Goal: Information Seeking & Learning: Learn about a topic

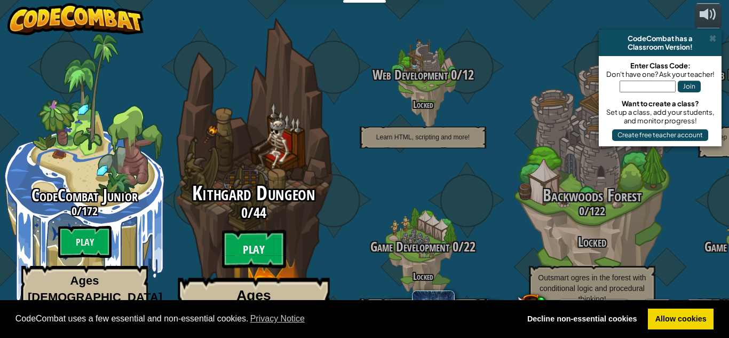
click at [257, 230] on btn "Play" at bounding box center [254, 249] width 64 height 38
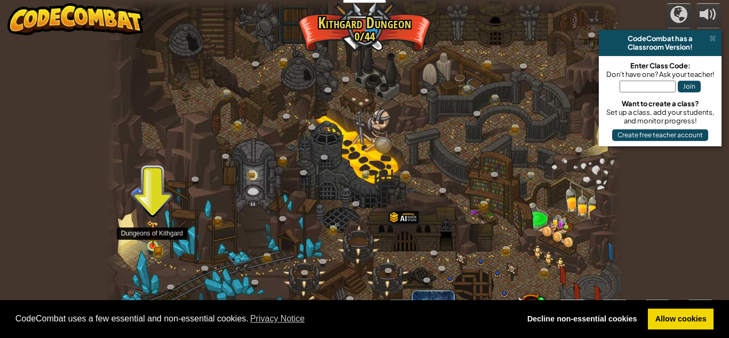
click at [155, 246] on img at bounding box center [153, 233] width 12 height 27
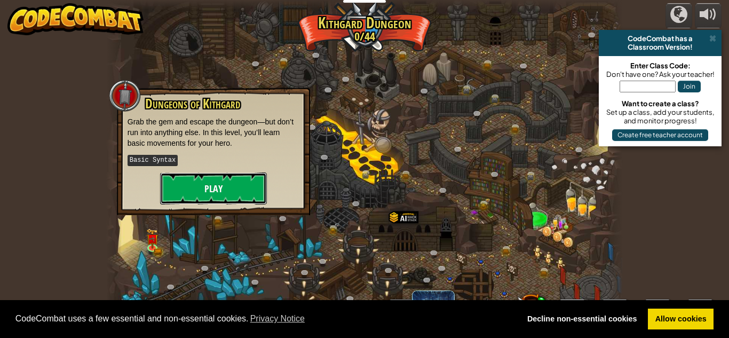
click at [176, 181] on button "Play" at bounding box center [213, 188] width 107 height 32
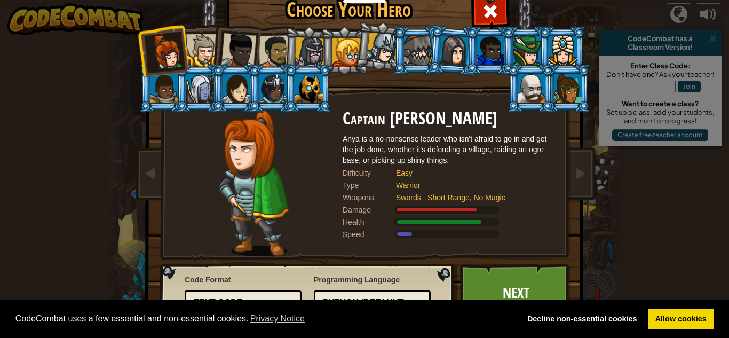
click at [574, 97] on div at bounding box center [568, 88] width 28 height 29
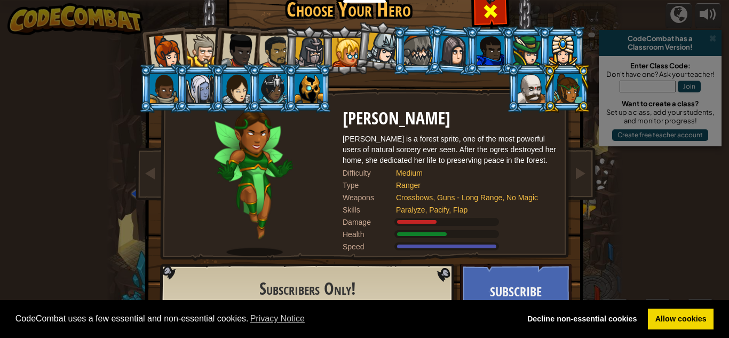
click at [493, 6] on span at bounding box center [490, 11] width 17 height 17
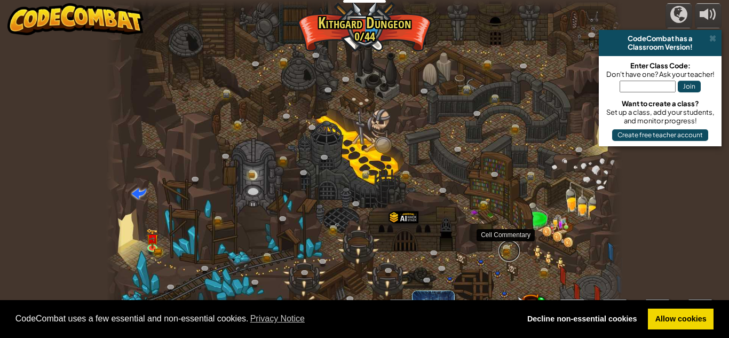
click at [512, 250] on link at bounding box center [508, 250] width 21 height 21
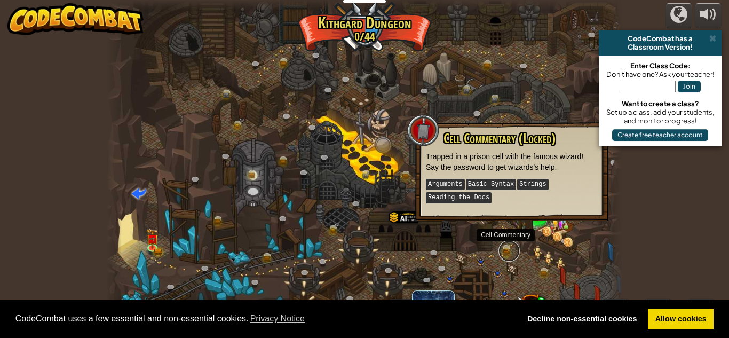
click at [512, 250] on link at bounding box center [508, 250] width 21 height 21
click at [254, 60] on link at bounding box center [258, 65] width 21 height 21
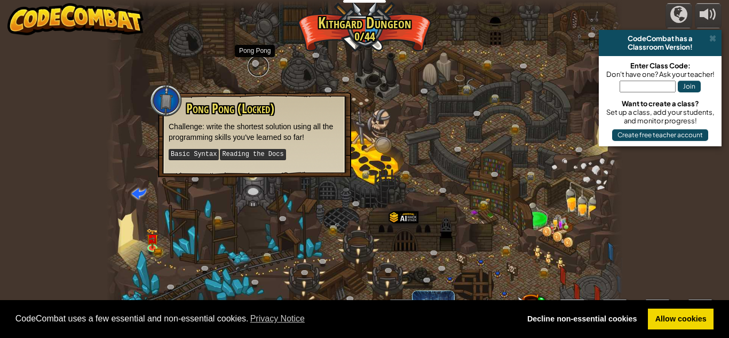
click at [252, 66] on link at bounding box center [258, 65] width 21 height 21
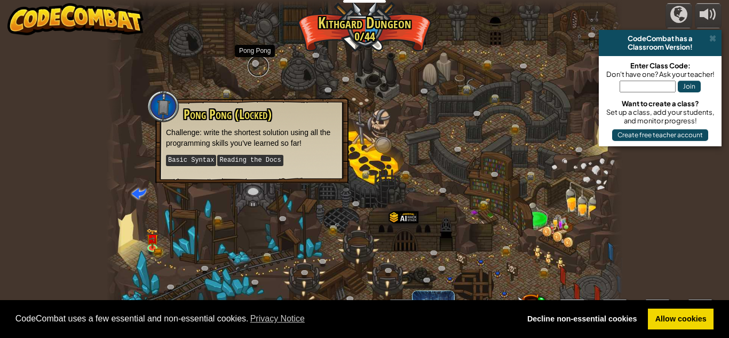
click at [252, 66] on link at bounding box center [258, 65] width 21 height 21
click at [249, 71] on div at bounding box center [364, 169] width 516 height 338
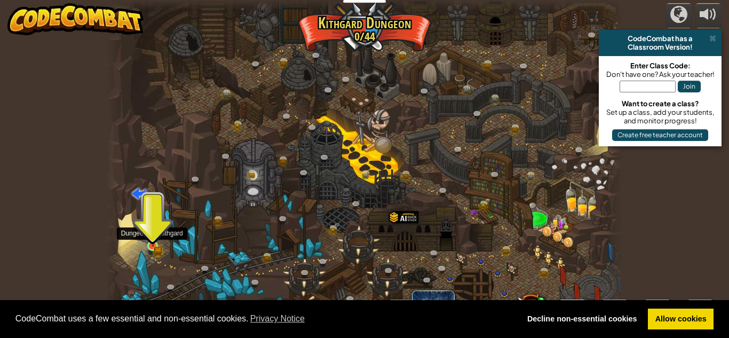
click at [155, 235] on img at bounding box center [152, 233] width 7 height 7
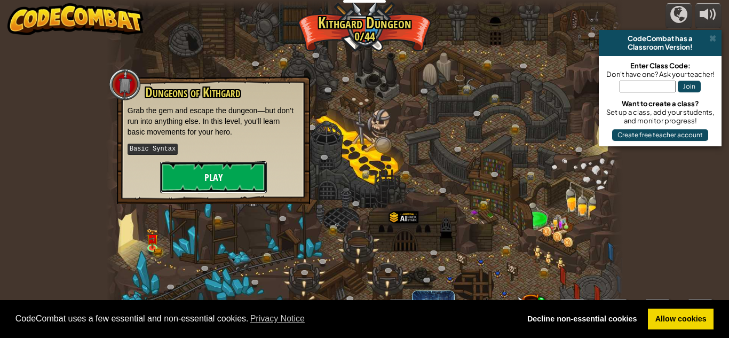
click at [218, 171] on button "Play" at bounding box center [213, 177] width 107 height 32
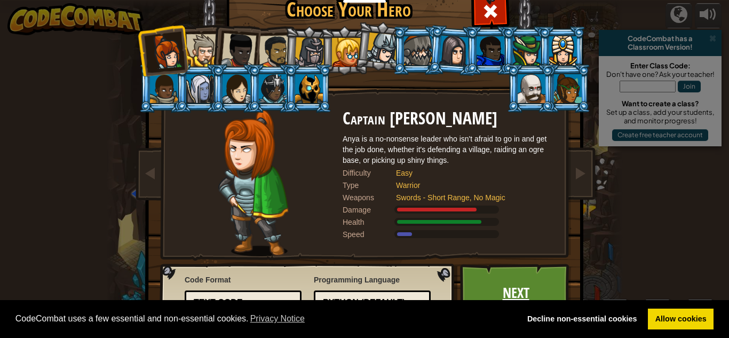
click at [512, 274] on link "Next" at bounding box center [515, 293] width 111 height 59
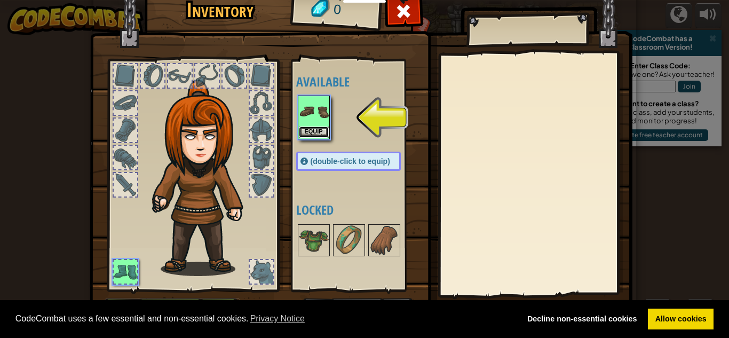
click at [315, 130] on button "Equip" at bounding box center [314, 131] width 30 height 11
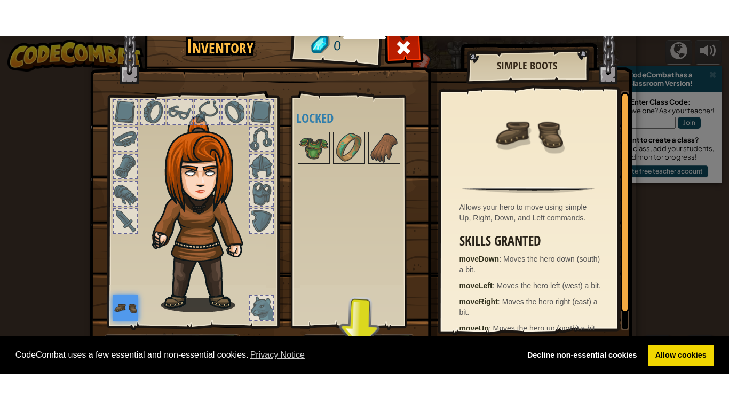
scroll to position [30, 0]
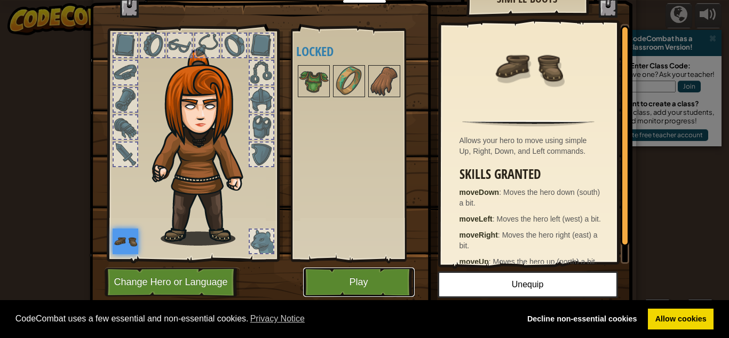
click at [370, 287] on button "Play" at bounding box center [358, 281] width 111 height 29
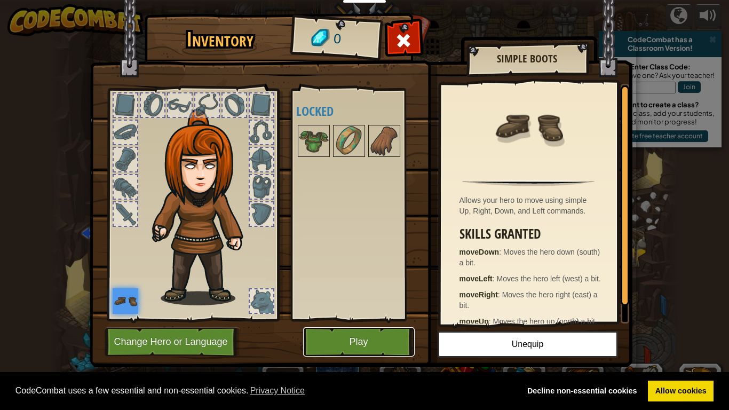
scroll to position [0, 0]
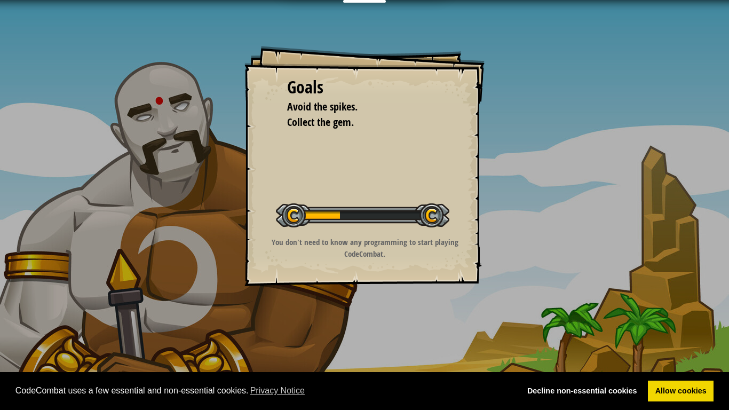
click at [392, 337] on span "CodeCombat uses a few essential and non-essential cookies. Privacy Notice" at bounding box center [263, 391] width 496 height 16
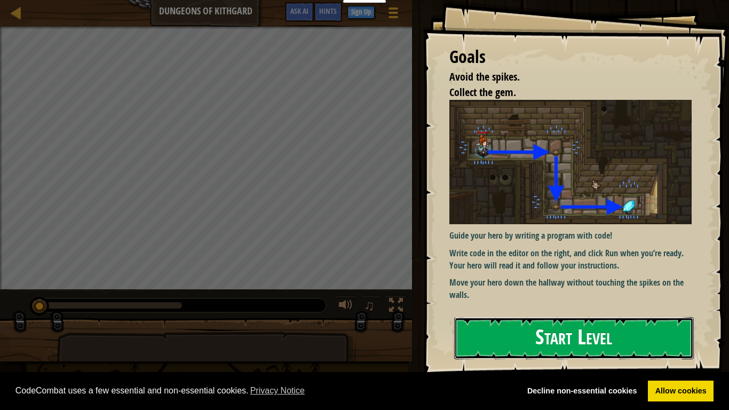
click at [572, 334] on button "Start Level" at bounding box center [574, 338] width 240 height 42
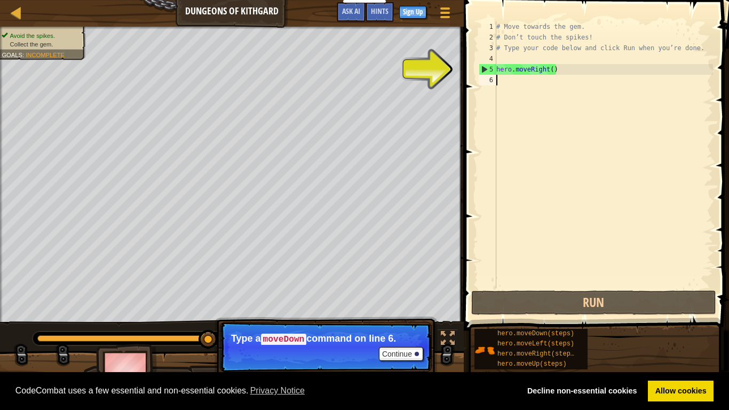
click at [559, 68] on div "# Move towards the gem. # Don’t touch the spikes! # Type your code below and cl…" at bounding box center [603, 165] width 219 height 288
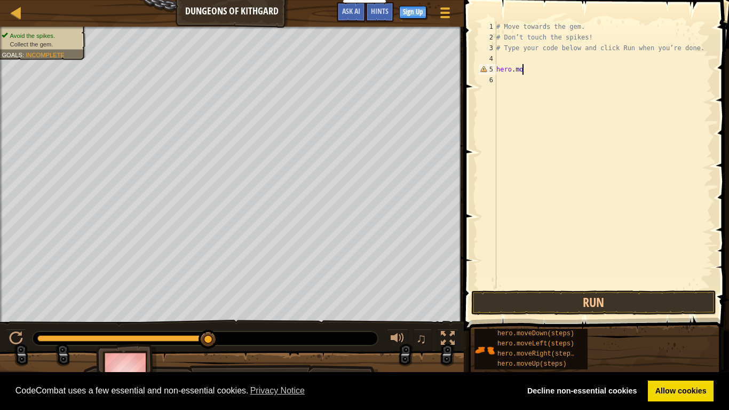
type textarea "hero.m"
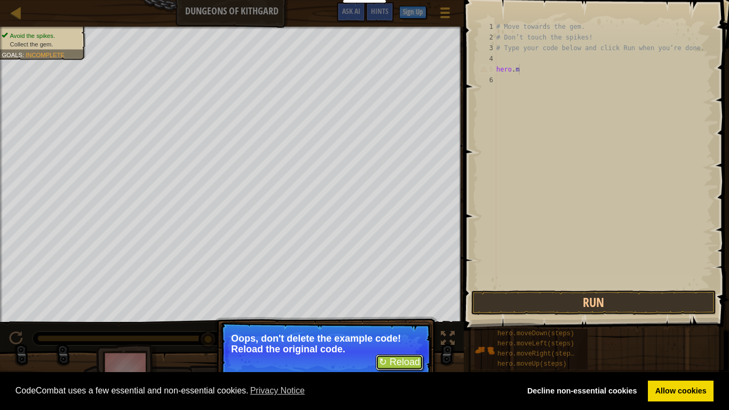
click at [415, 337] on button "↻ Reload" at bounding box center [399, 362] width 47 height 16
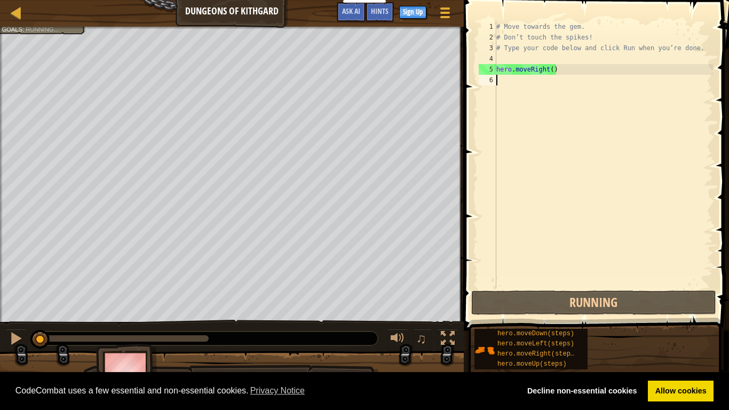
scroll to position [5, 0]
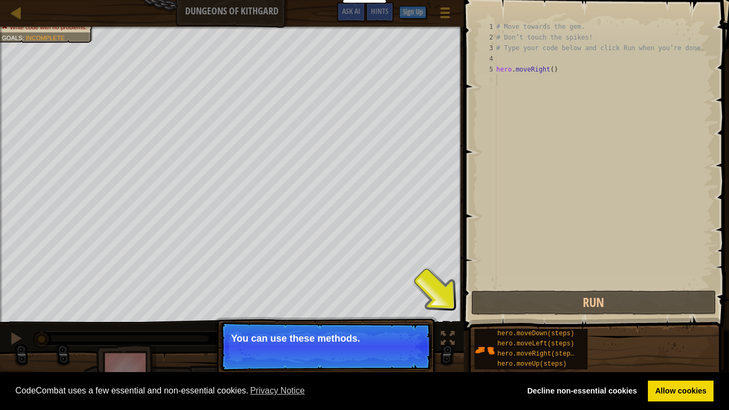
click at [378, 337] on div "Continue" at bounding box center [398, 353] width 50 height 14
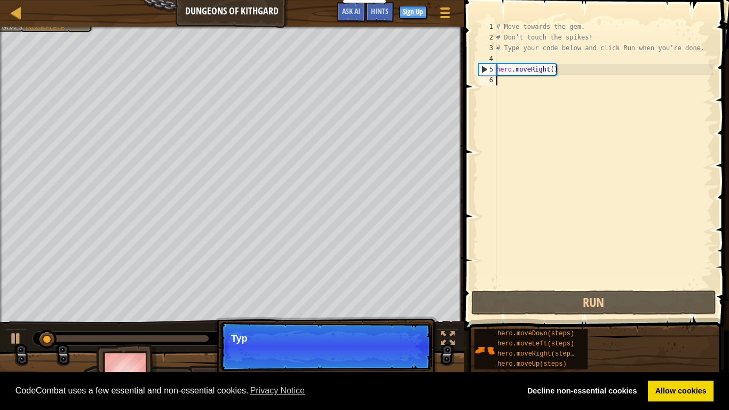
click at [378, 337] on p "Continue Typ" at bounding box center [326, 346] width 212 height 49
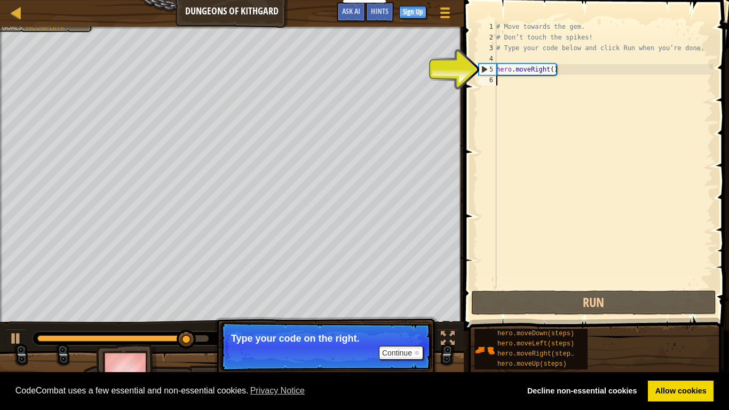
click at [484, 72] on div "5" at bounding box center [487, 69] width 17 height 11
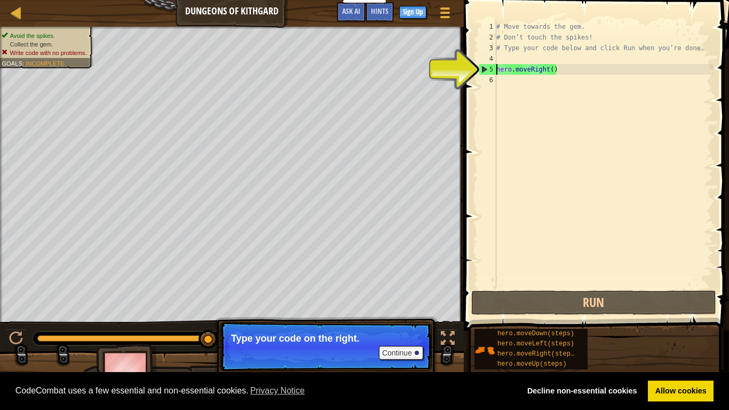
click at [484, 72] on div "5" at bounding box center [487, 69] width 17 height 11
click at [484, 70] on div "5" at bounding box center [487, 69] width 17 height 11
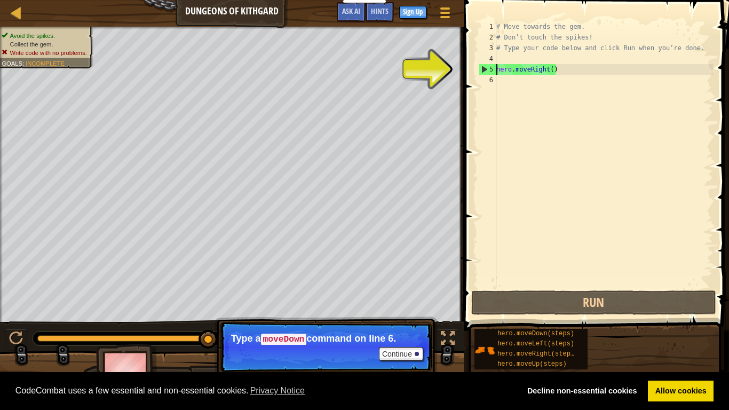
click at [553, 70] on div "# Move towards the gem. # Don’t touch the spikes! # Type your code below and cl…" at bounding box center [603, 165] width 219 height 288
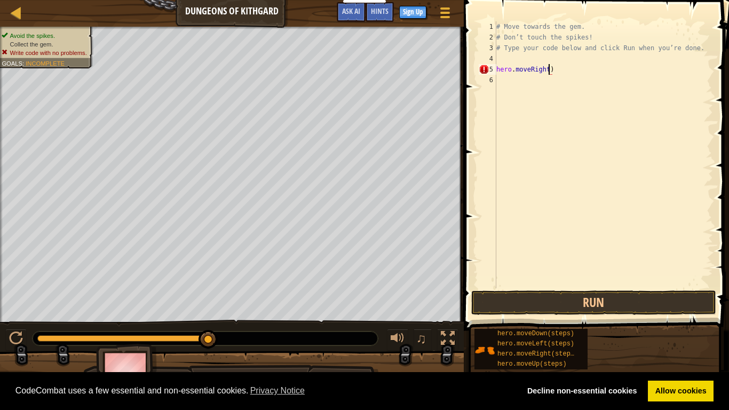
scroll to position [5, 8]
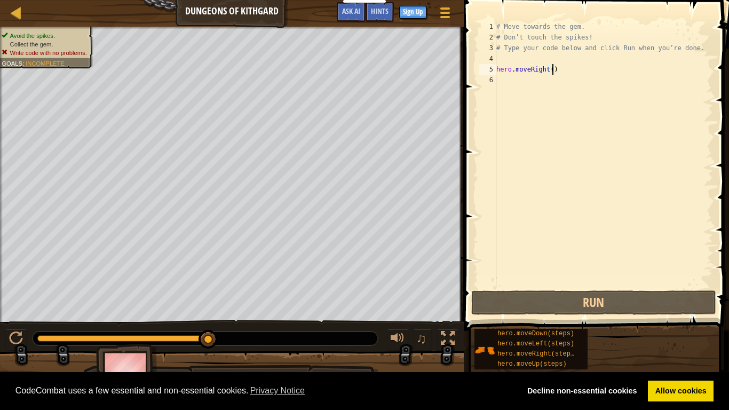
type textarea "hero.moveRight(2)"
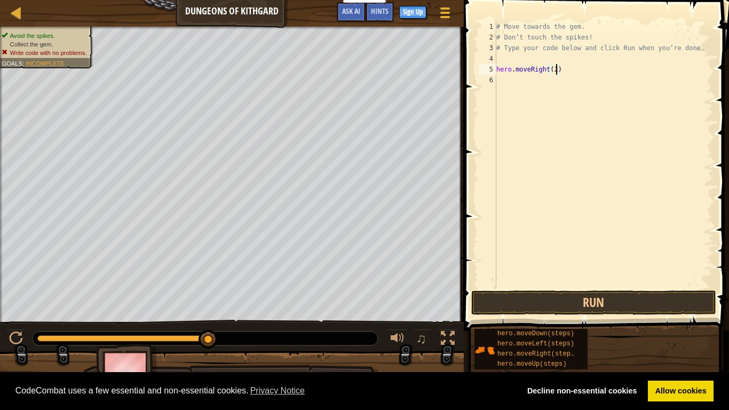
scroll to position [5, 0]
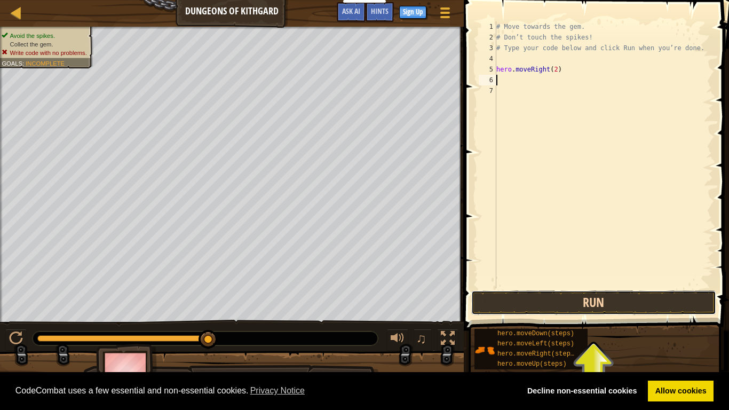
click at [694, 296] on button "Run" at bounding box center [593, 302] width 245 height 25
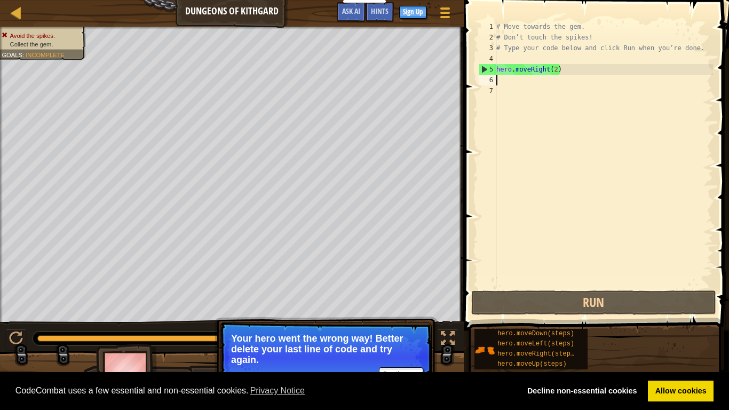
click at [556, 69] on div "# Move towards the gem. # Don’t touch the spikes! # Type your code below and cl…" at bounding box center [603, 165] width 219 height 288
type textarea "hero.moveRight()"
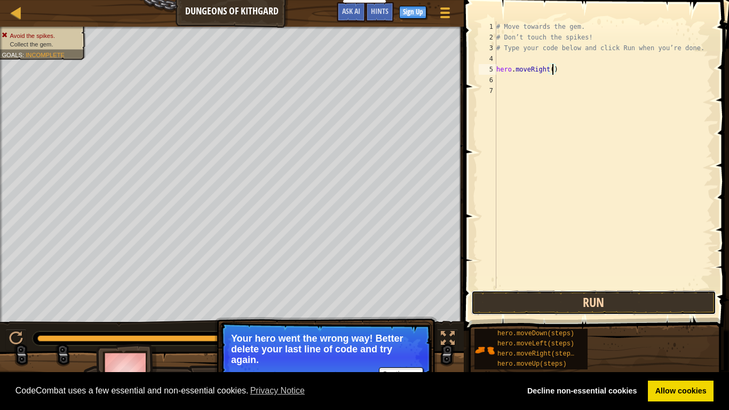
click at [562, 297] on button "Run" at bounding box center [593, 302] width 245 height 25
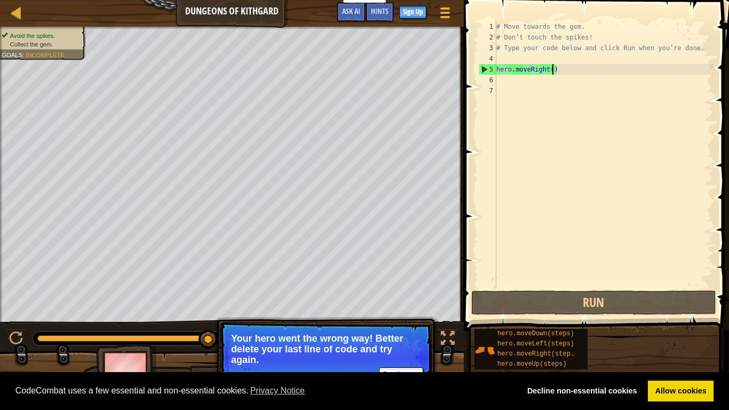
click at [497, 79] on div "# Move towards the gem. # Don’t touch the spikes! # Type your code below and cl…" at bounding box center [603, 165] width 219 height 288
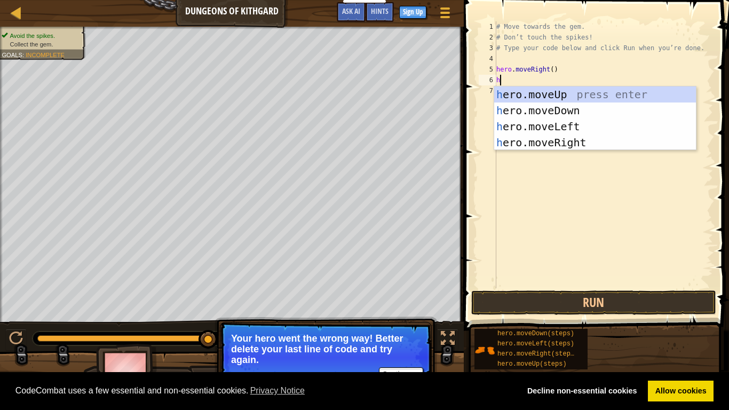
type textarea "he"
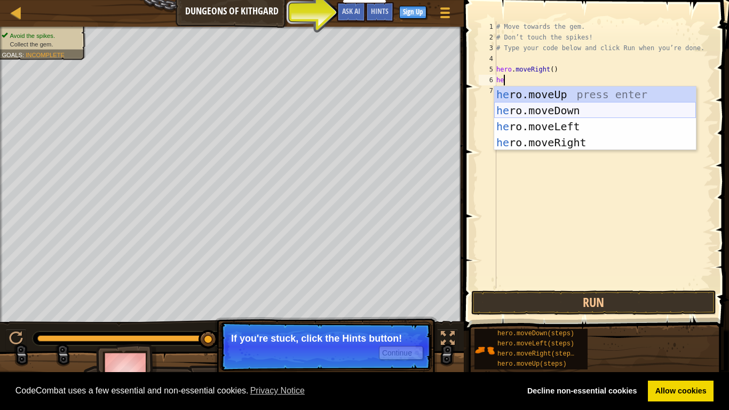
click at [561, 109] on div "he ro.moveUp press enter he ro.moveDown press enter he ro.moveLeft press enter …" at bounding box center [595, 134] width 202 height 96
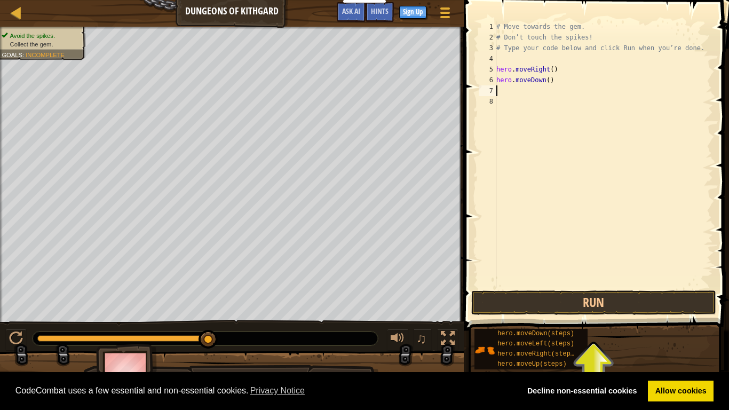
type textarea "h"
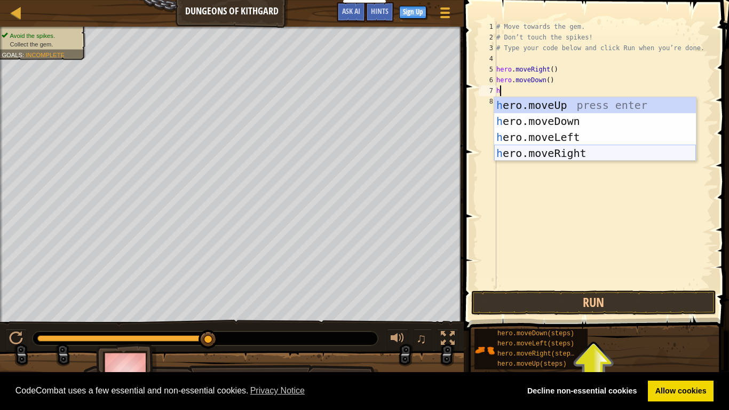
click at [613, 152] on div "h ero.moveUp press enter h ero.moveDown press enter h ero.moveLeft press enter …" at bounding box center [595, 145] width 202 height 96
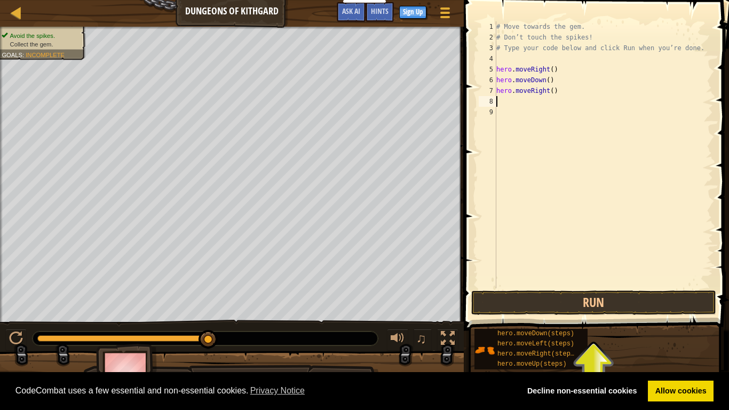
click at [550, 81] on div "# Move towards the gem. # Don’t touch the spikes! # Type your code below and cl…" at bounding box center [603, 165] width 219 height 288
click at [551, 91] on div "# Move towards the gem. # Don’t touch the spikes! # Type your code below and cl…" at bounding box center [603, 165] width 219 height 288
click at [604, 292] on button "Run" at bounding box center [593, 302] width 245 height 25
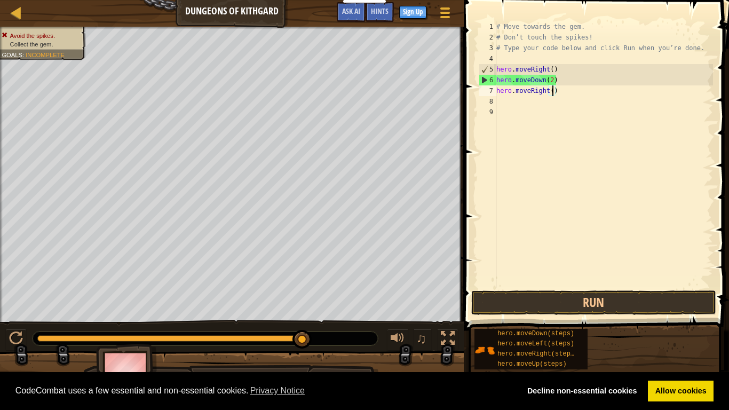
scroll to position [5, 8]
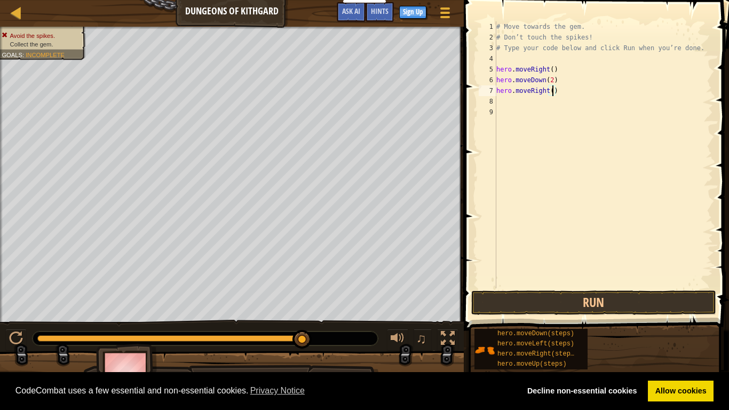
click at [553, 79] on div "# Move towards the gem. # Don’t touch the spikes! # Type your code below and cl…" at bounding box center [603, 165] width 219 height 288
click at [12, 337] on div at bounding box center [16, 338] width 14 height 14
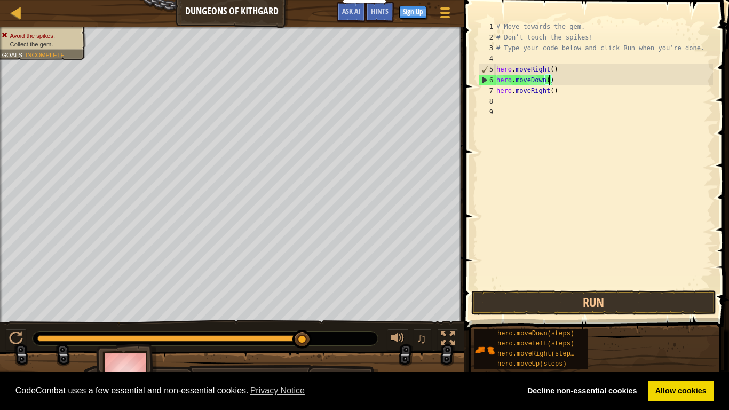
click at [552, 82] on div "# Move towards the gem. # Don’t touch the spikes! # Type your code below and cl…" at bounding box center [603, 165] width 219 height 288
type textarea "h"
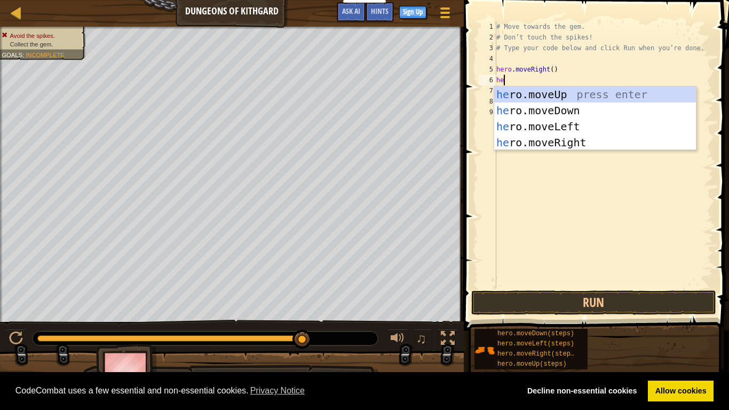
type textarea "her"
click at [665, 111] on div "her o.moveUp press enter her o.moveDown press enter her o.moveLeft press enter …" at bounding box center [595, 134] width 202 height 96
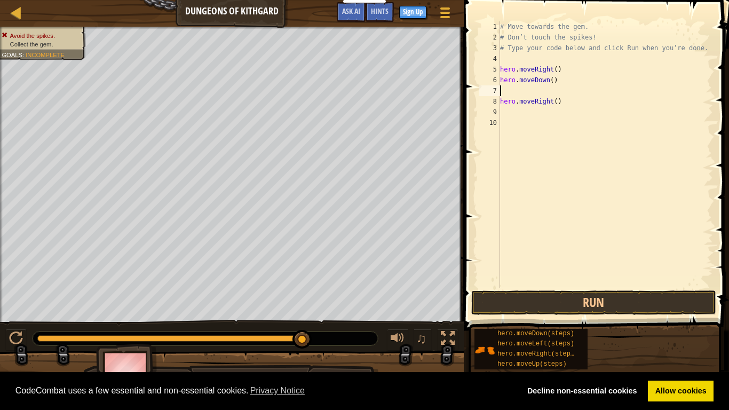
scroll to position [5, 0]
click at [561, 99] on div "# Move towards the gem. # Don’t touch the spikes! # Type your code below and cl…" at bounding box center [605, 165] width 215 height 288
type textarea "h"
click at [527, 90] on div "# Move towards the gem. # Don’t touch the spikes! # Type your code below and cl…" at bounding box center [605, 165] width 215 height 288
click at [594, 306] on button "Run" at bounding box center [593, 302] width 245 height 25
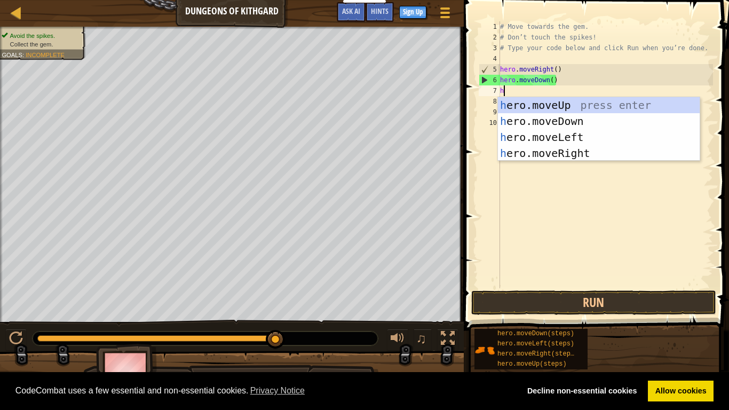
type textarea "he"
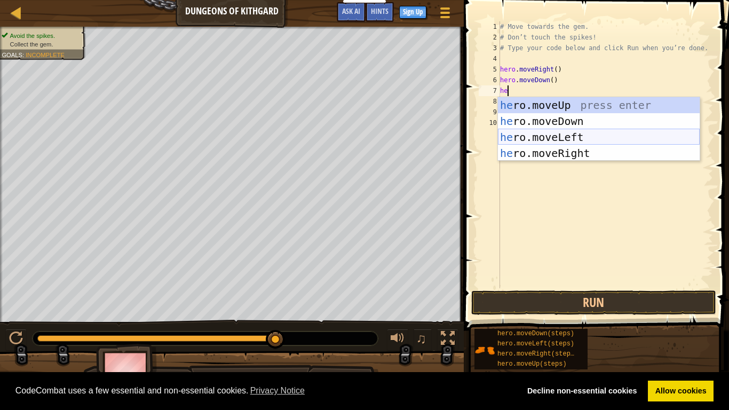
click at [614, 133] on div "he ro.moveUp press enter he ro.moveDown press enter he ro.moveLeft press enter …" at bounding box center [599, 145] width 202 height 96
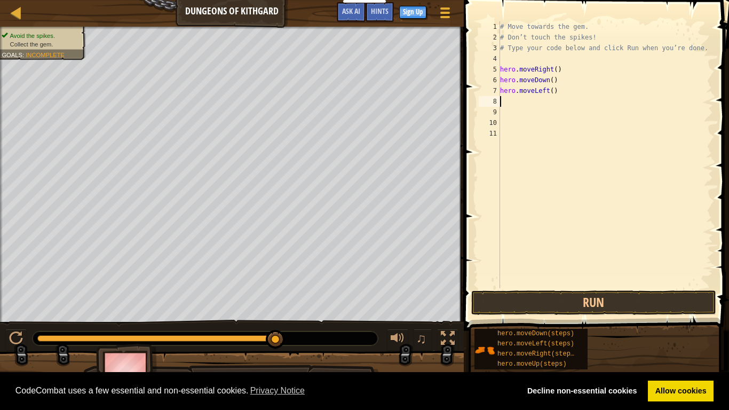
scroll to position [5, 0]
click at [596, 308] on button "Run" at bounding box center [593, 302] width 245 height 25
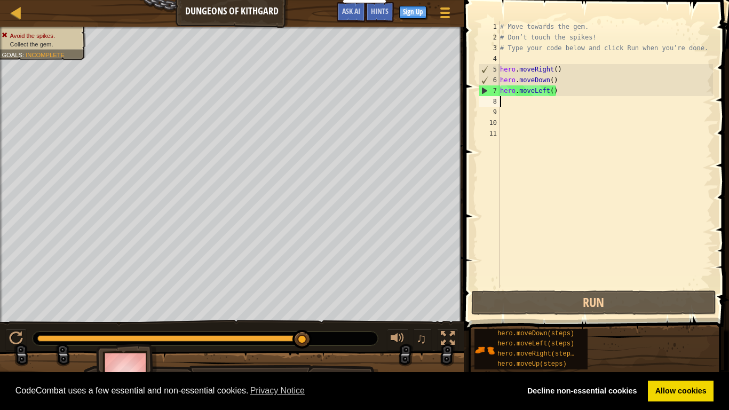
click at [561, 94] on div "# Move towards the gem. # Don’t touch the spikes! # Type your code below and cl…" at bounding box center [605, 165] width 215 height 288
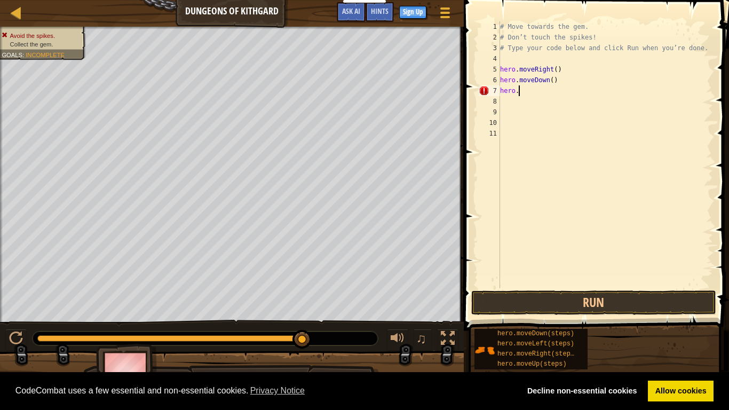
type textarea "hero.m"
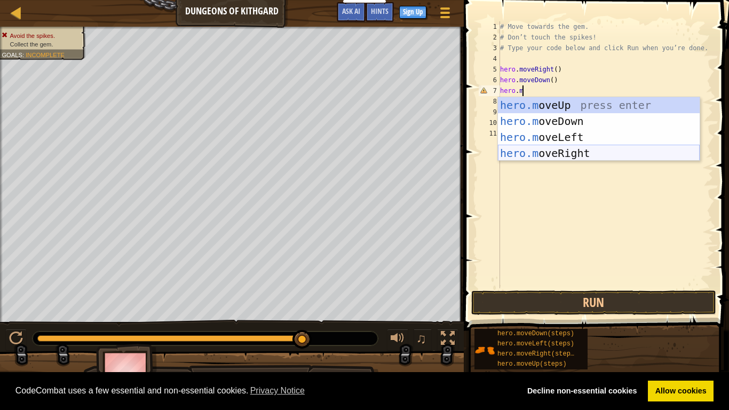
click at [608, 150] on div "hero.m oveUp press enter hero.m oveDown press enter hero.m oveLeft press enter …" at bounding box center [599, 145] width 202 height 96
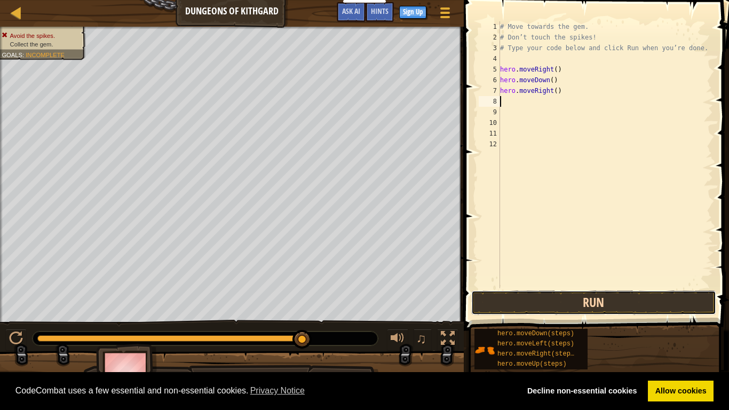
click at [624, 304] on button "Run" at bounding box center [593, 302] width 245 height 25
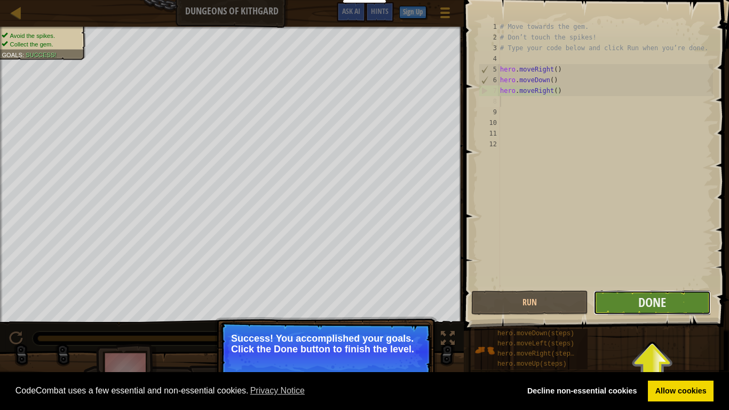
click at [631, 304] on button "Done" at bounding box center [651, 302] width 117 height 25
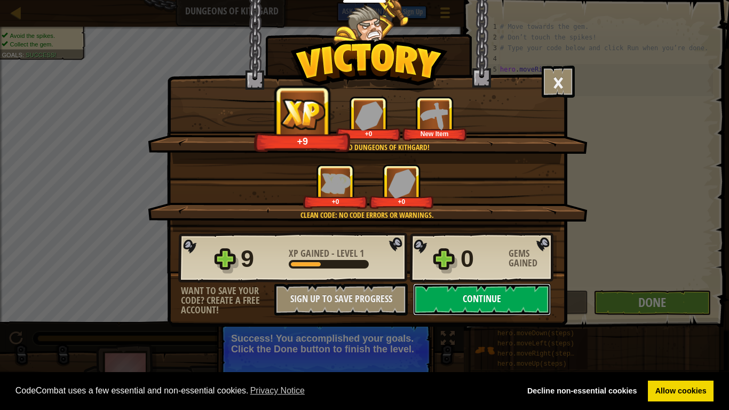
click at [517, 291] on button "Continue" at bounding box center [482, 299] width 138 height 32
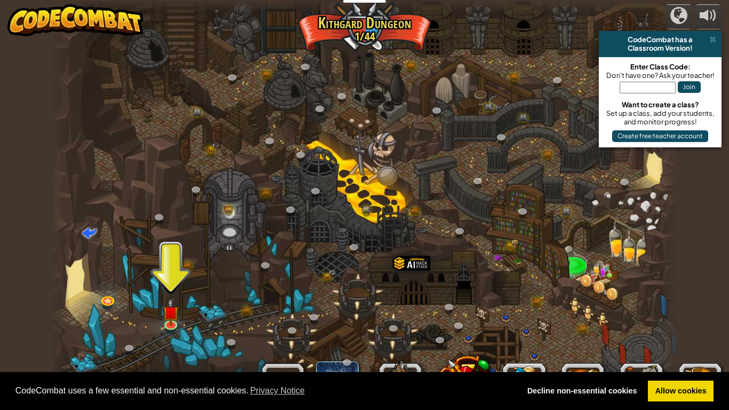
click at [260, 124] on div at bounding box center [364, 205] width 627 height 410
